Goal: Check status: Check status

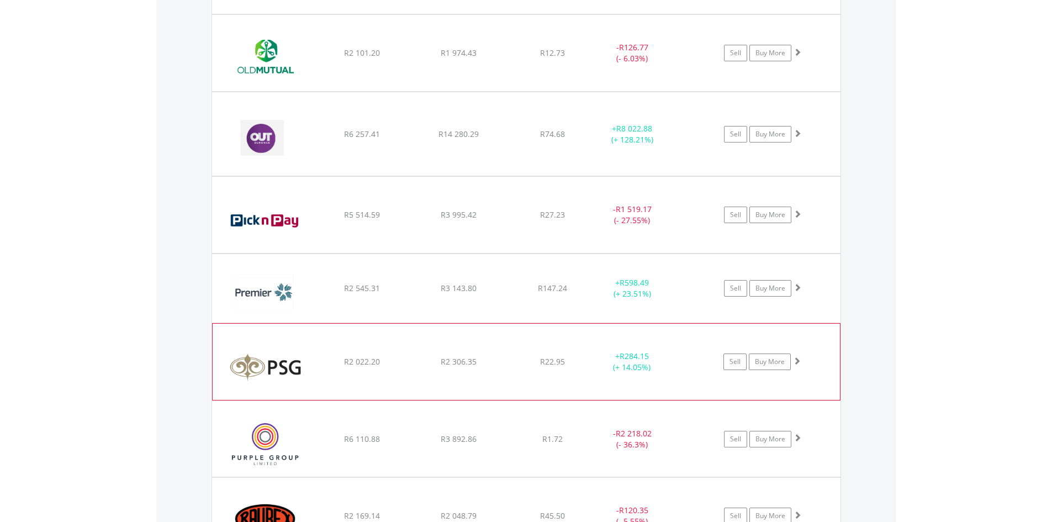
scroll to position [2392, 0]
click at [798, 436] on span at bounding box center [797, 437] width 8 height 8
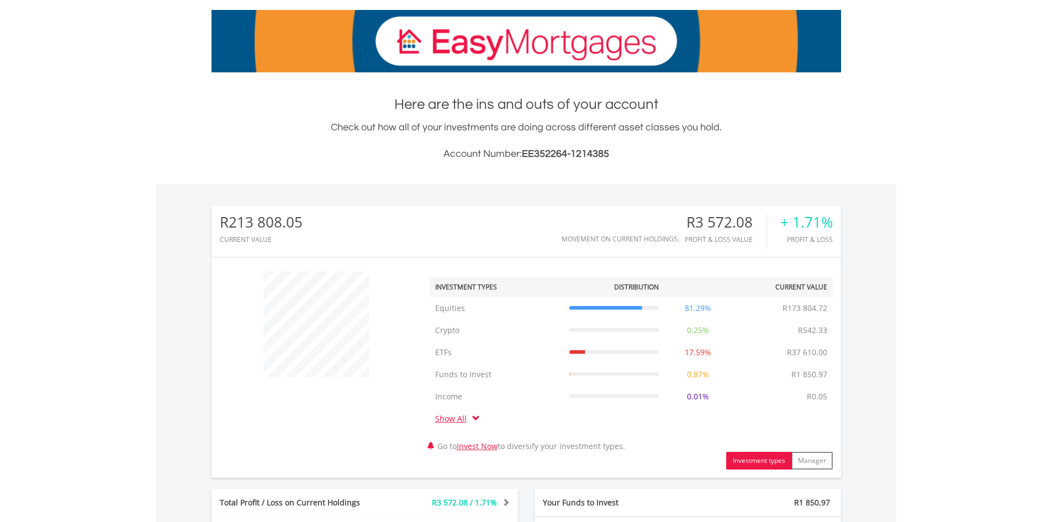
scroll to position [0, 0]
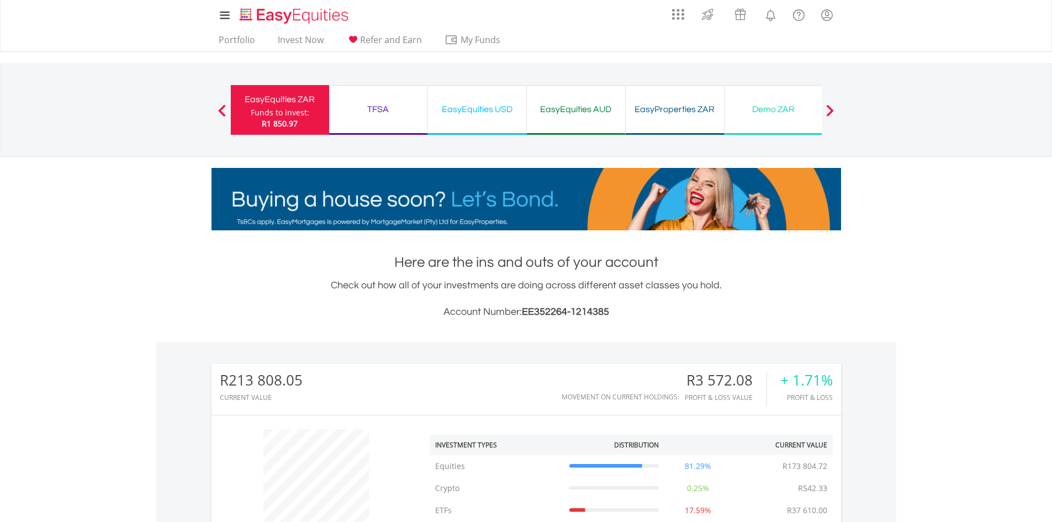
click at [476, 106] on div "EasyEquities USD" at bounding box center [477, 109] width 85 height 15
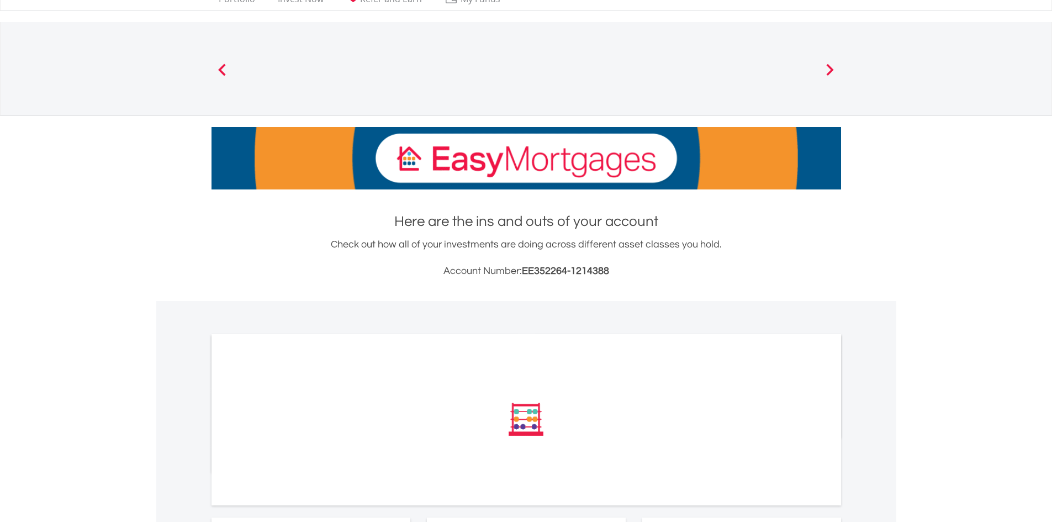
scroll to position [125, 0]
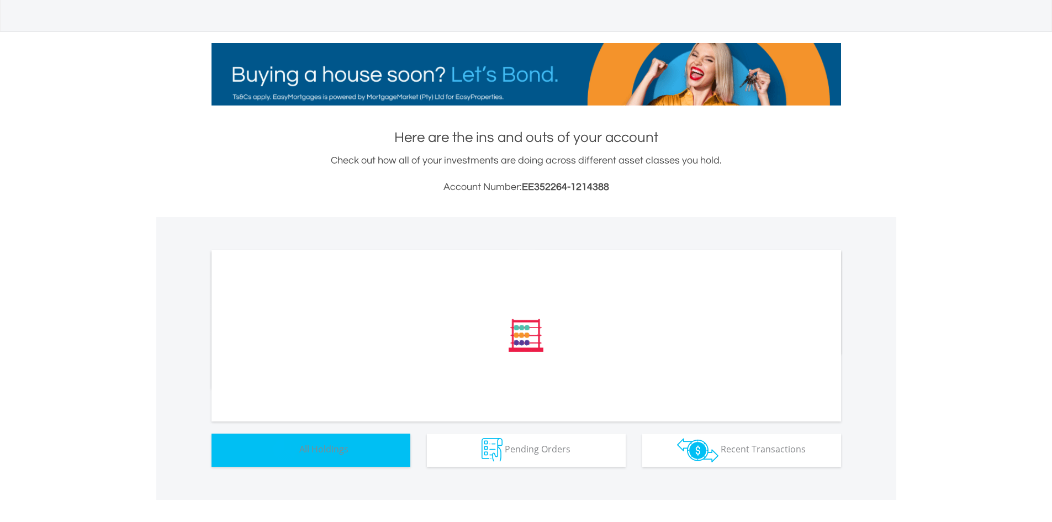
click at [366, 442] on button "Holdings All Holdings" at bounding box center [310, 449] width 199 height 33
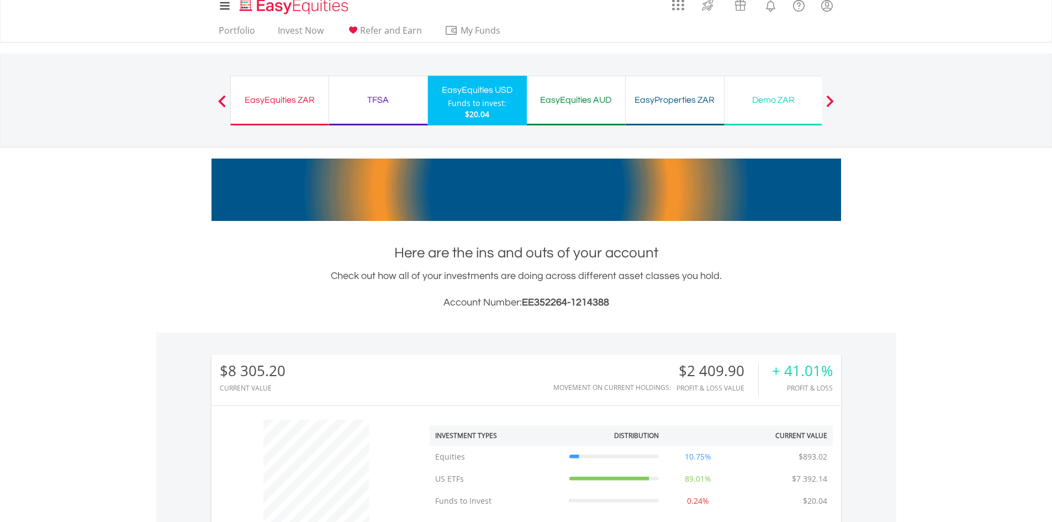
scroll to position [0, 0]
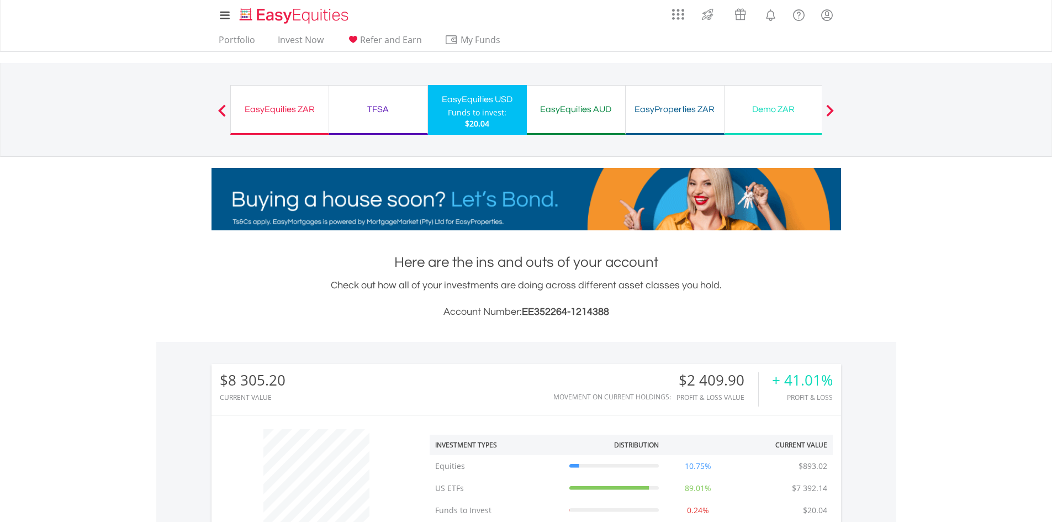
click at [289, 112] on div "EasyEquities ZAR" at bounding box center [279, 109] width 84 height 15
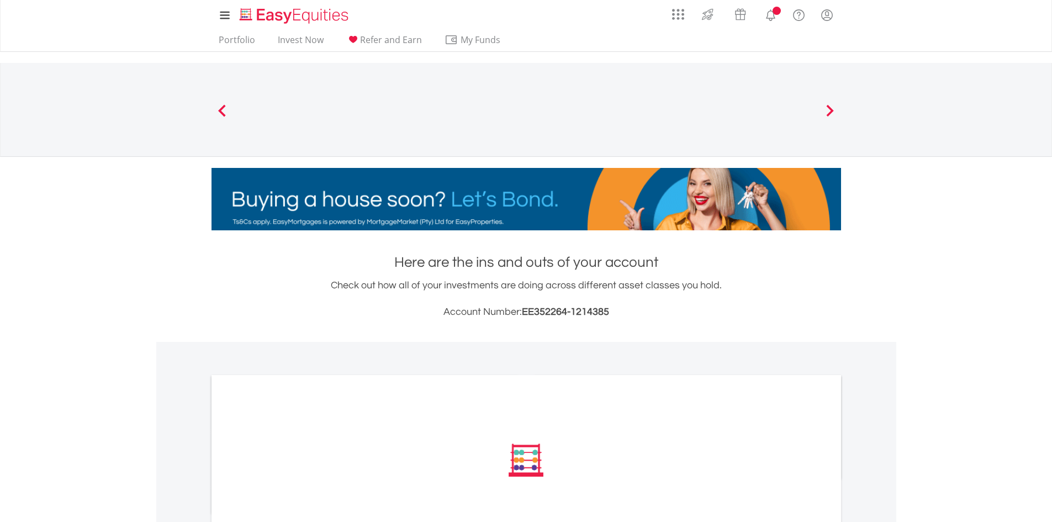
scroll to position [125, 0]
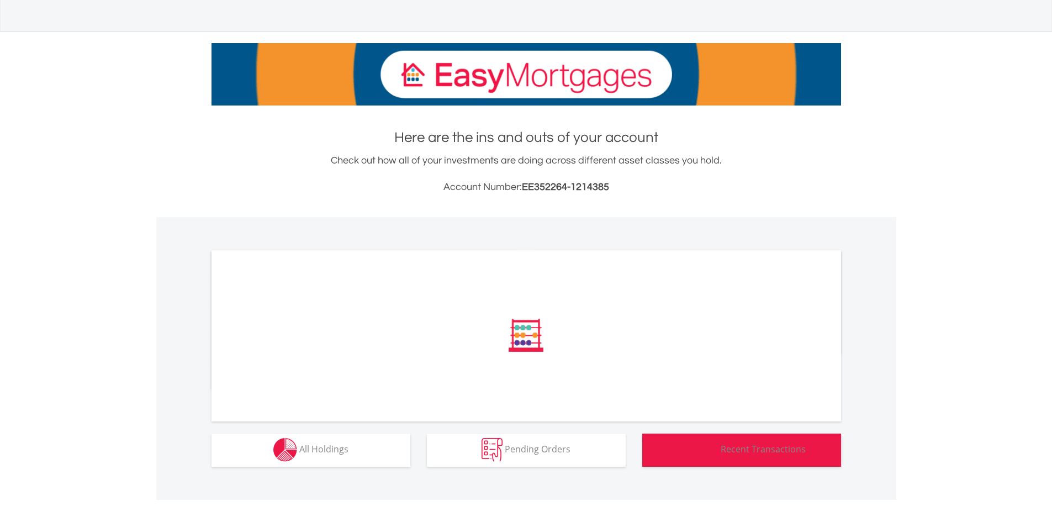
click at [701, 445] on img "button" at bounding box center [697, 450] width 41 height 24
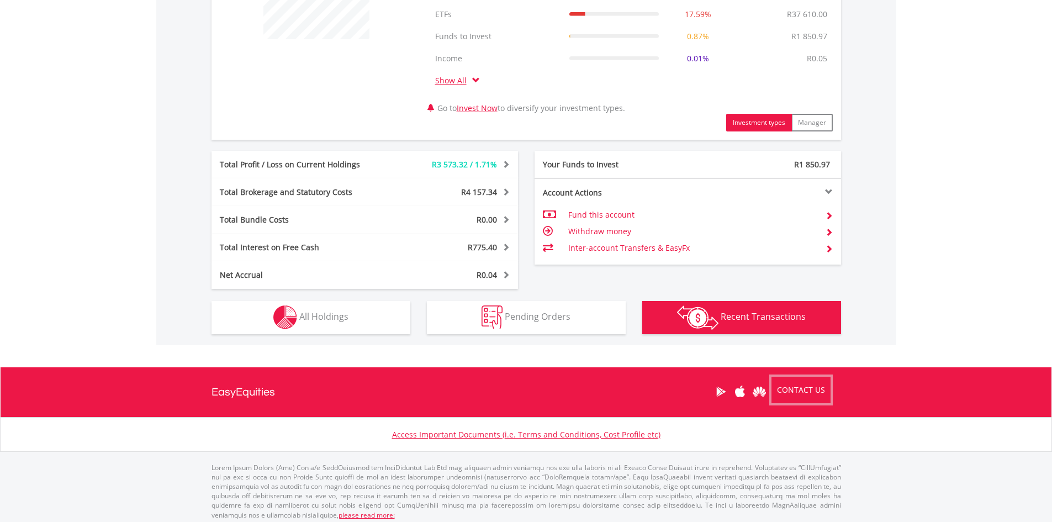
scroll to position [501, 0]
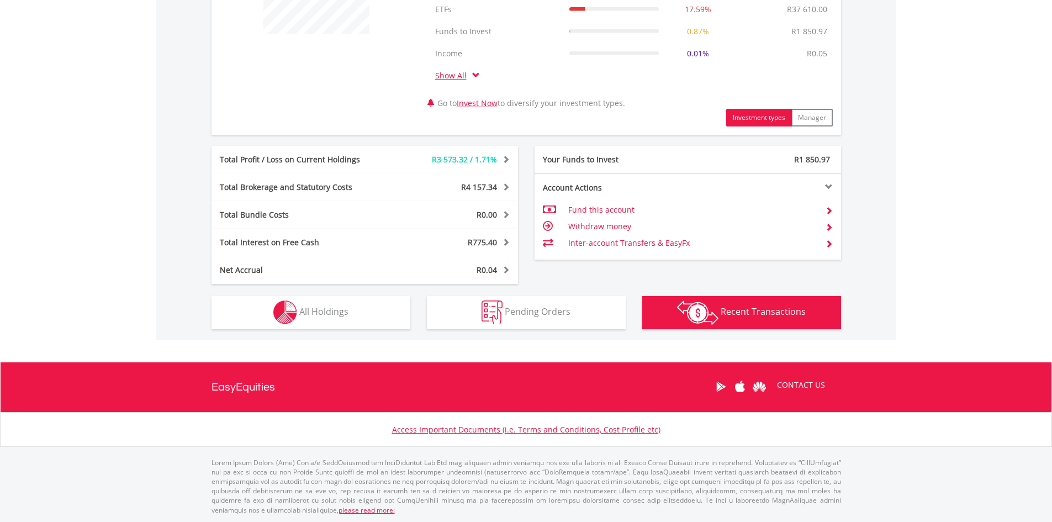
click at [735, 321] on button "Transactions Recent Transactions" at bounding box center [741, 312] width 199 height 33
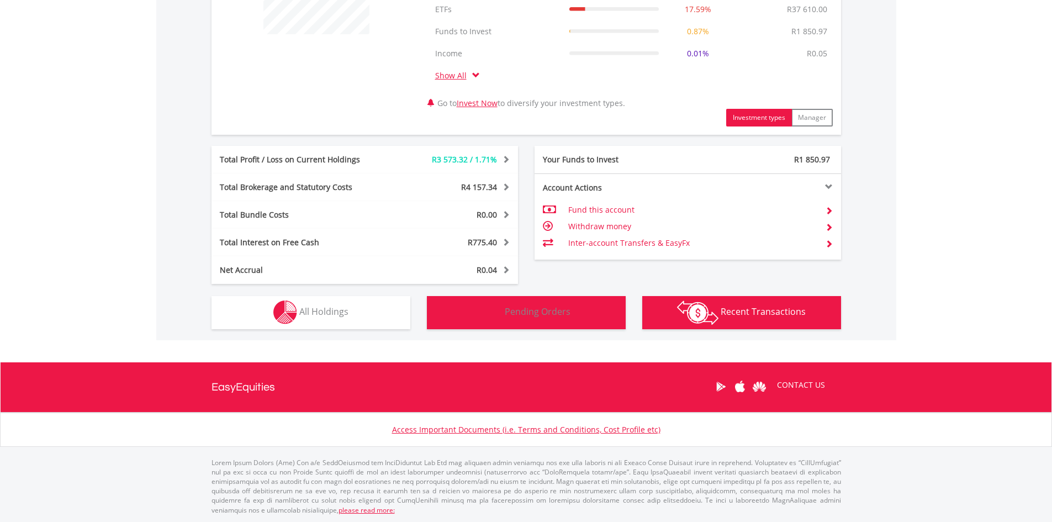
click at [623, 314] on button "Pending Orders Pending Orders" at bounding box center [526, 312] width 199 height 33
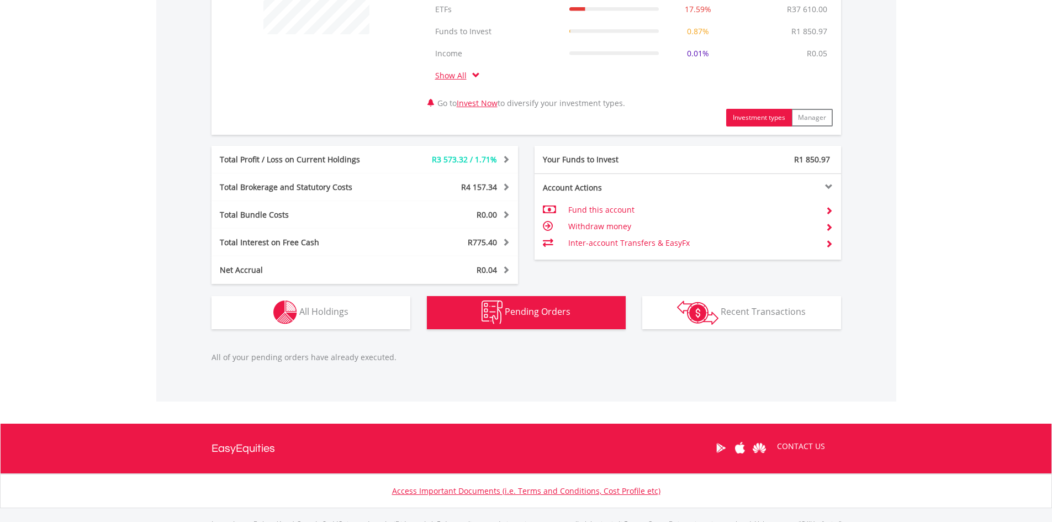
scroll to position [562, 0]
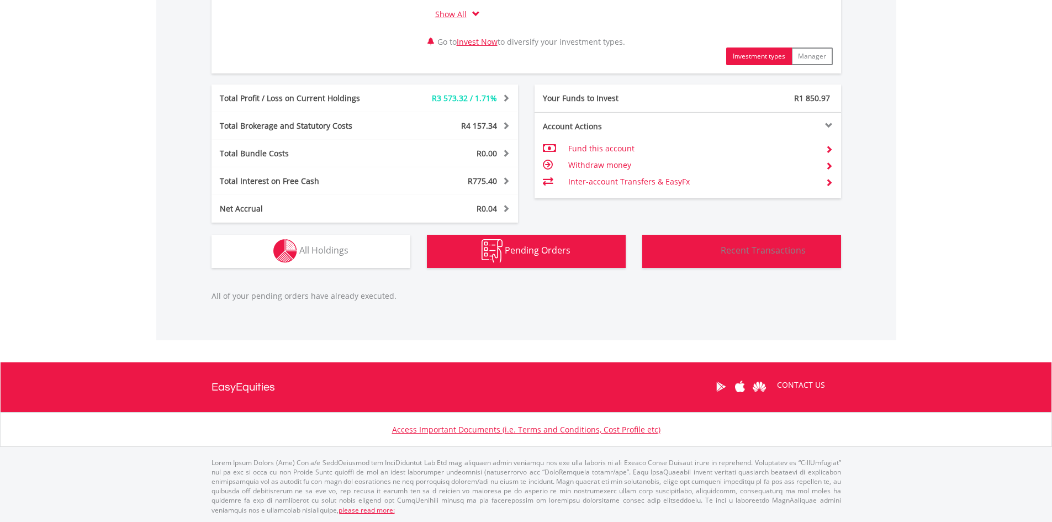
click at [728, 267] on button "Transactions Recent Transactions" at bounding box center [741, 251] width 199 height 33
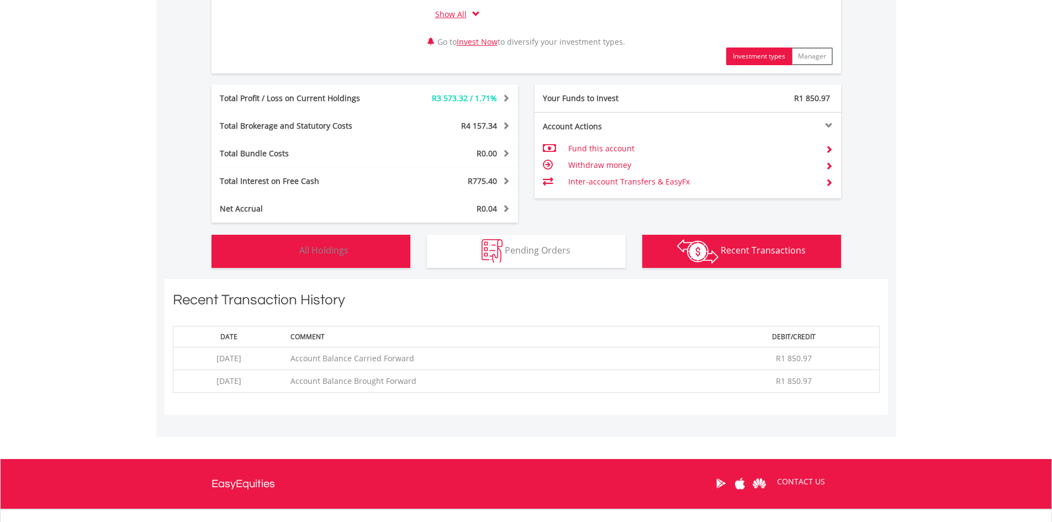
click at [376, 267] on button "Holdings All Holdings" at bounding box center [310, 251] width 199 height 33
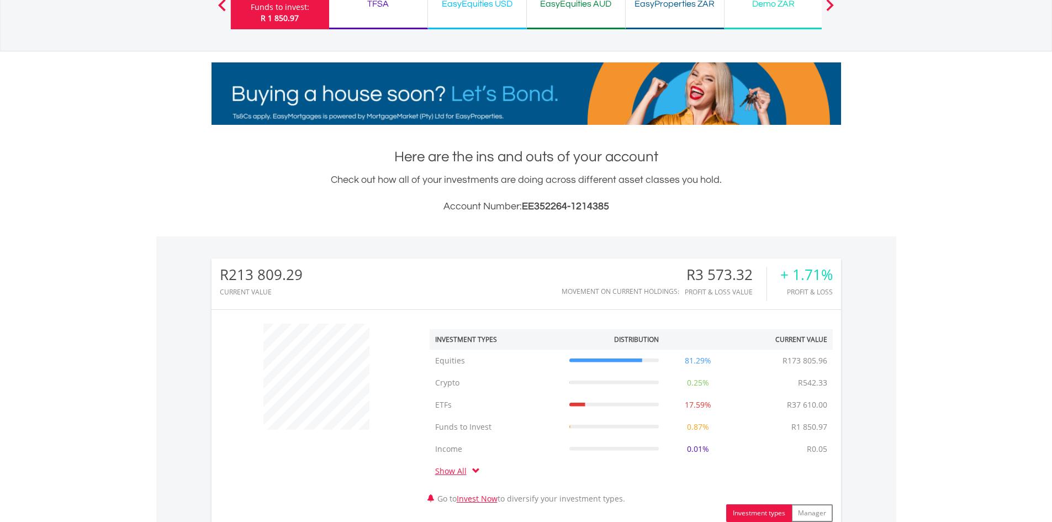
scroll to position [0, 0]
